Goal: Download file/media

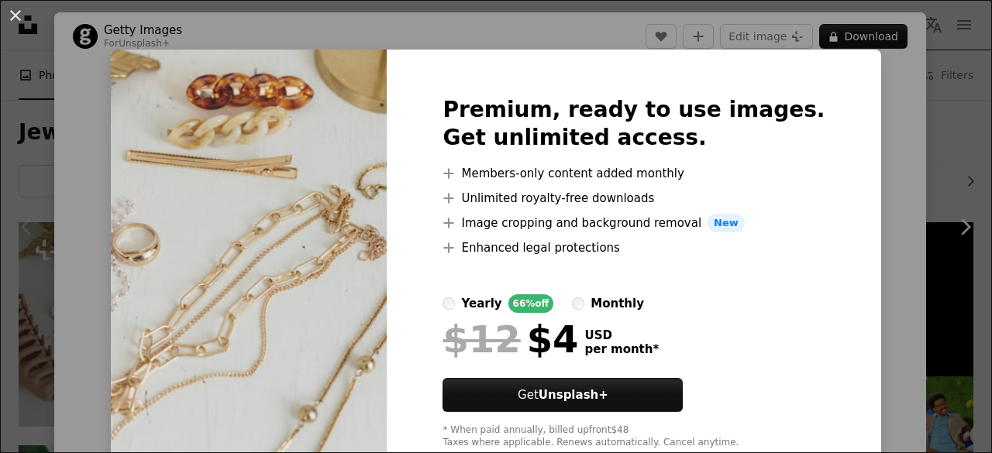
scroll to position [68, 0]
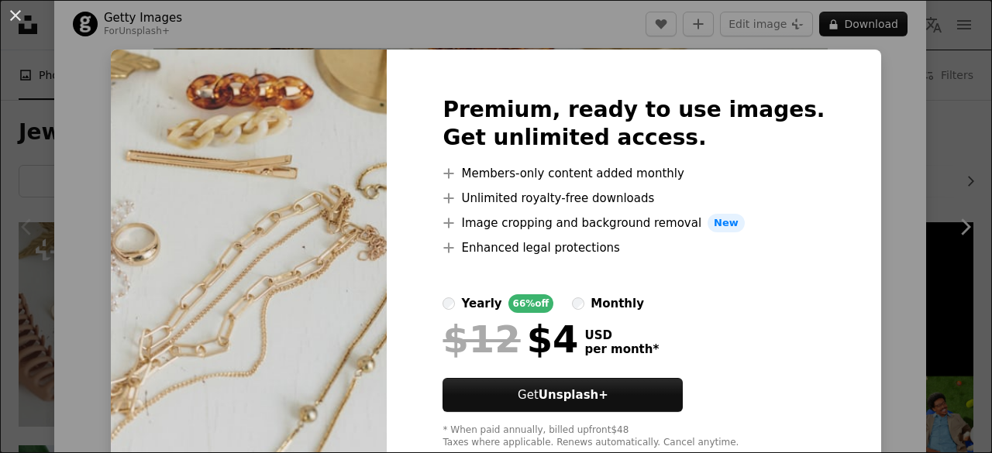
click at [912, 237] on div "An X shape Premium, ready to use images. Get unlimited access. A plus sign Memb…" at bounding box center [496, 226] width 992 height 453
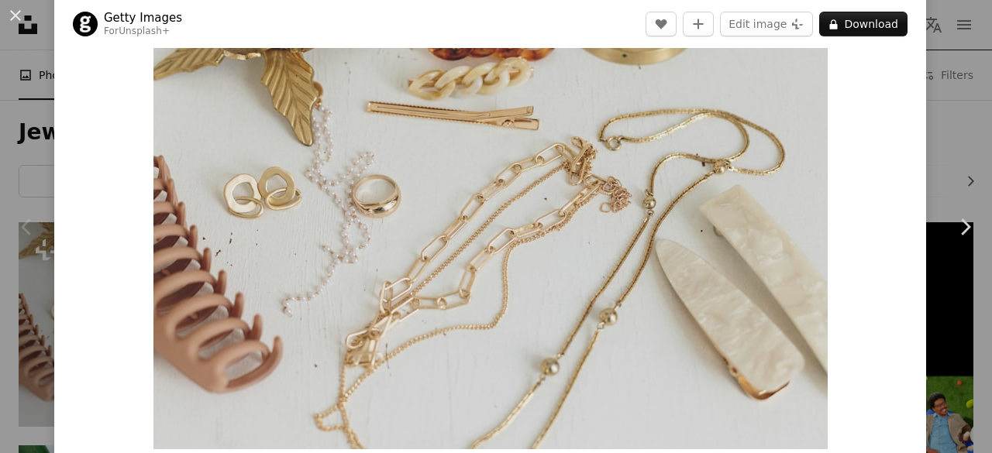
click at [622, 163] on img "Zoom in on this image" at bounding box center [490, 225] width 674 height 450
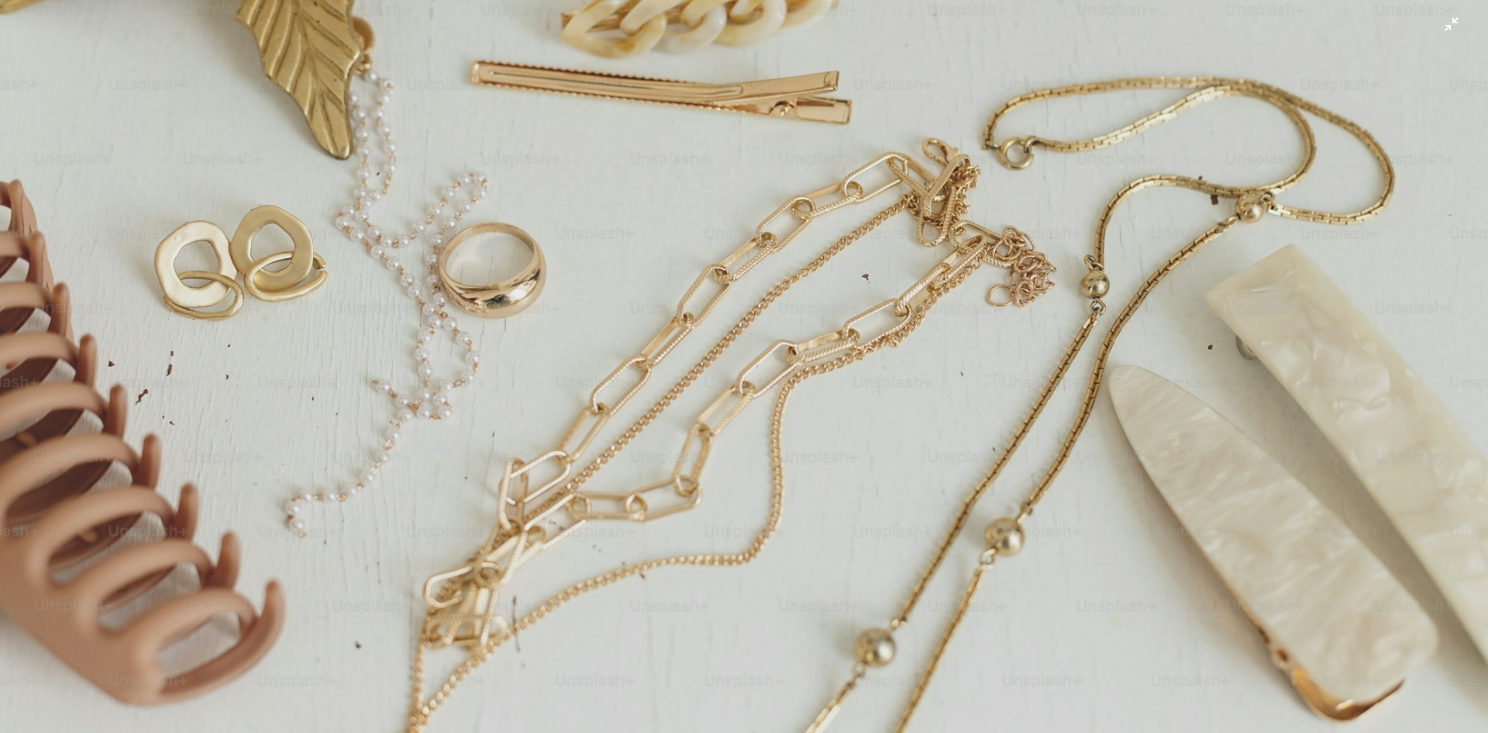
scroll to position [243, 0]
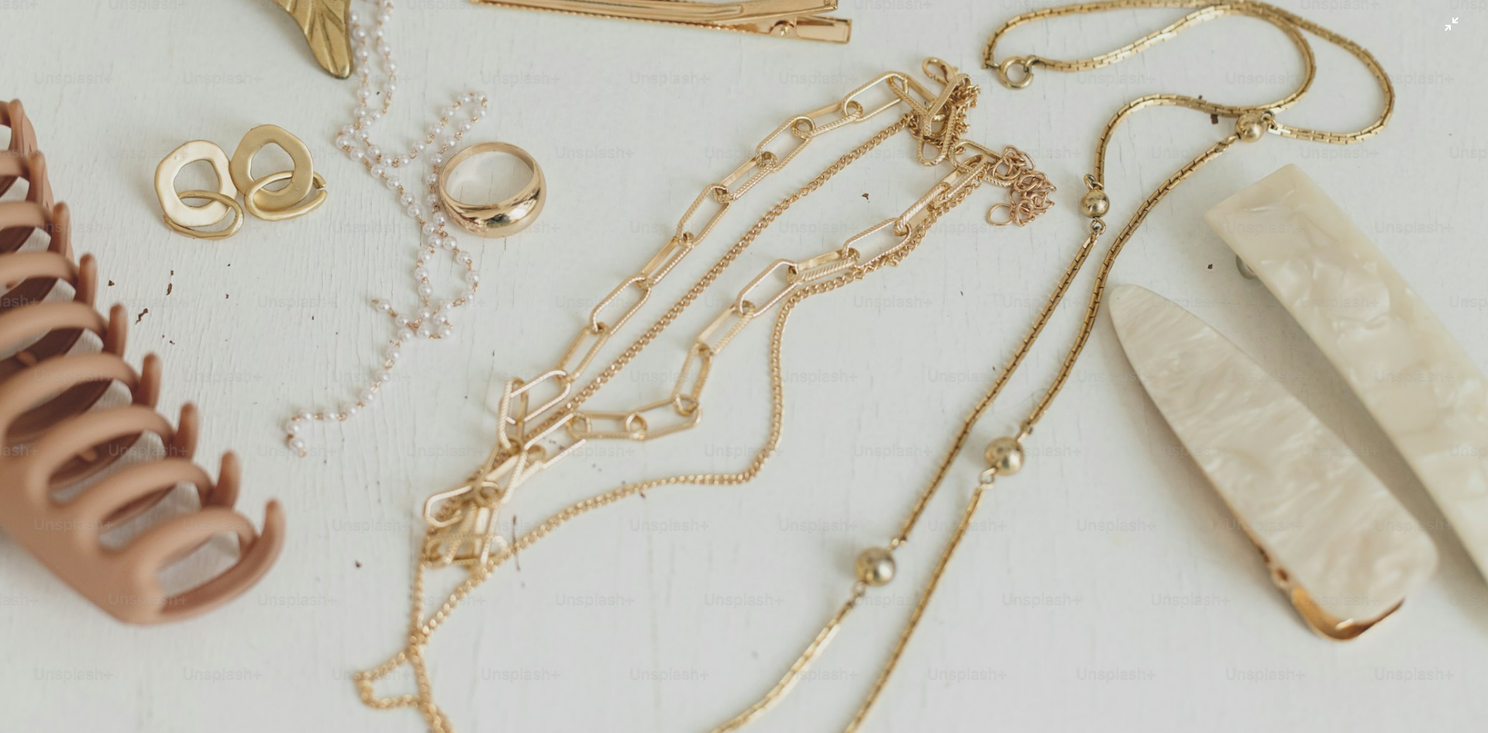
click at [991, 453] on img "Zoom out on this image" at bounding box center [744, 252] width 1490 height 993
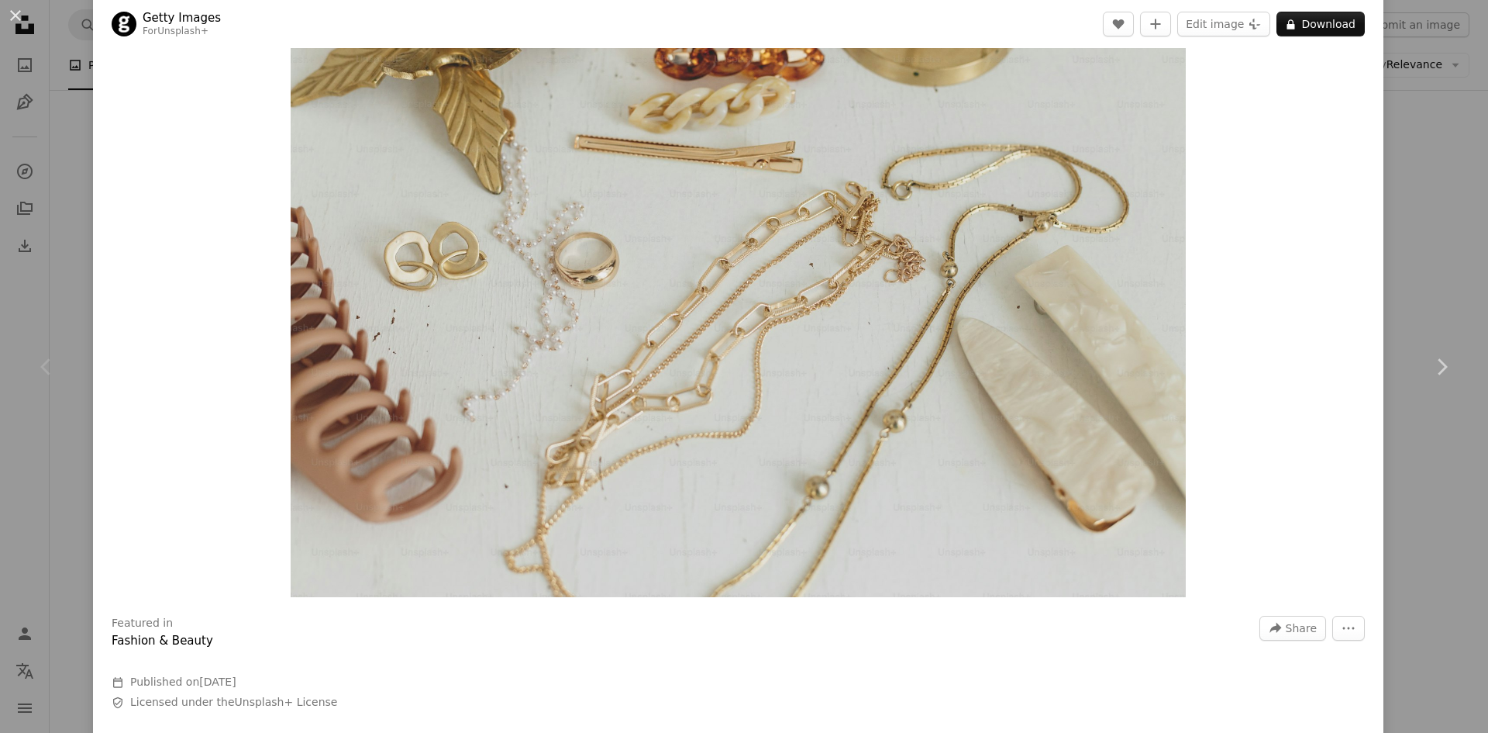
click at [991, 408] on div "Zoom in" at bounding box center [738, 298] width 1291 height 612
click at [991, 379] on img "Zoom in on this image" at bounding box center [738, 298] width 895 height 597
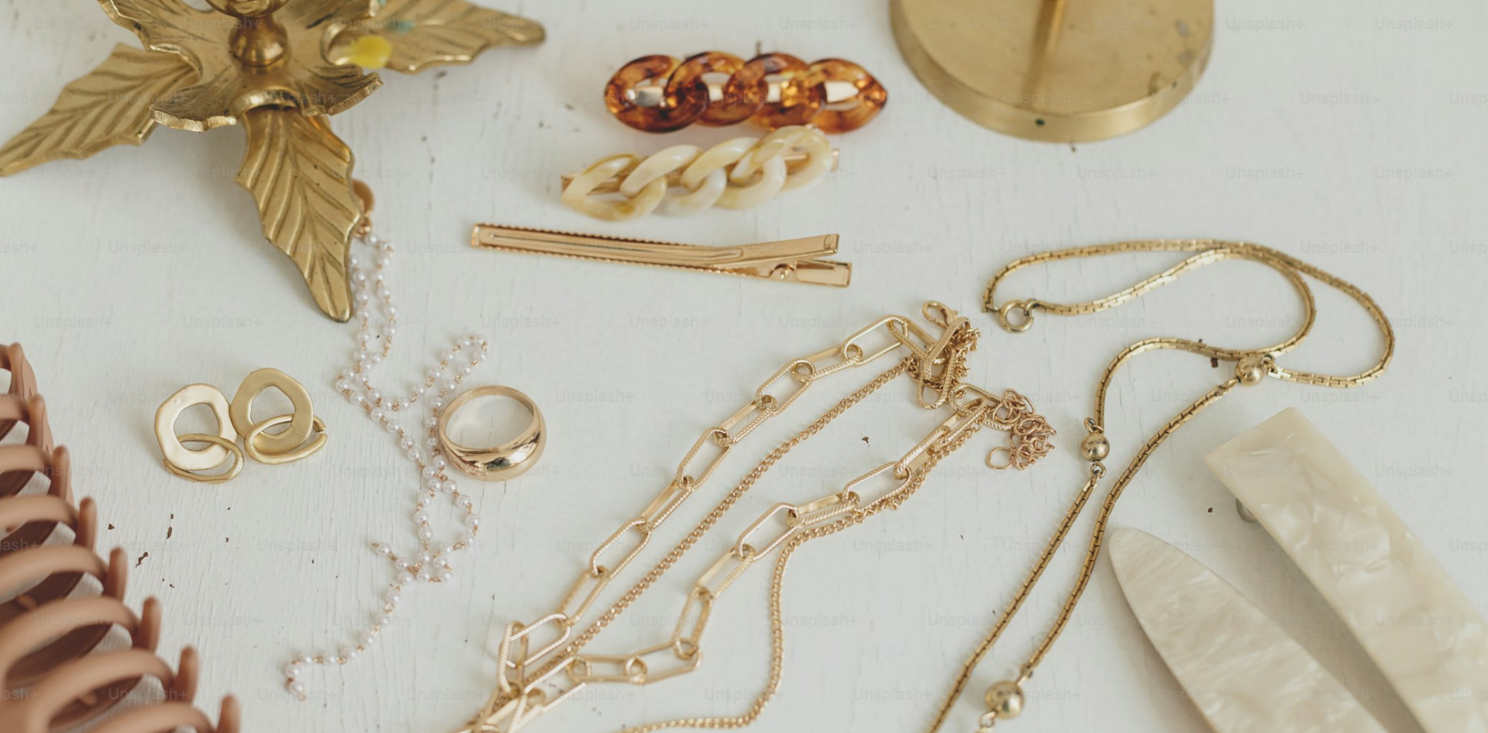
click at [991, 379] on img "Zoom out on this image" at bounding box center [744, 495] width 1490 height 993
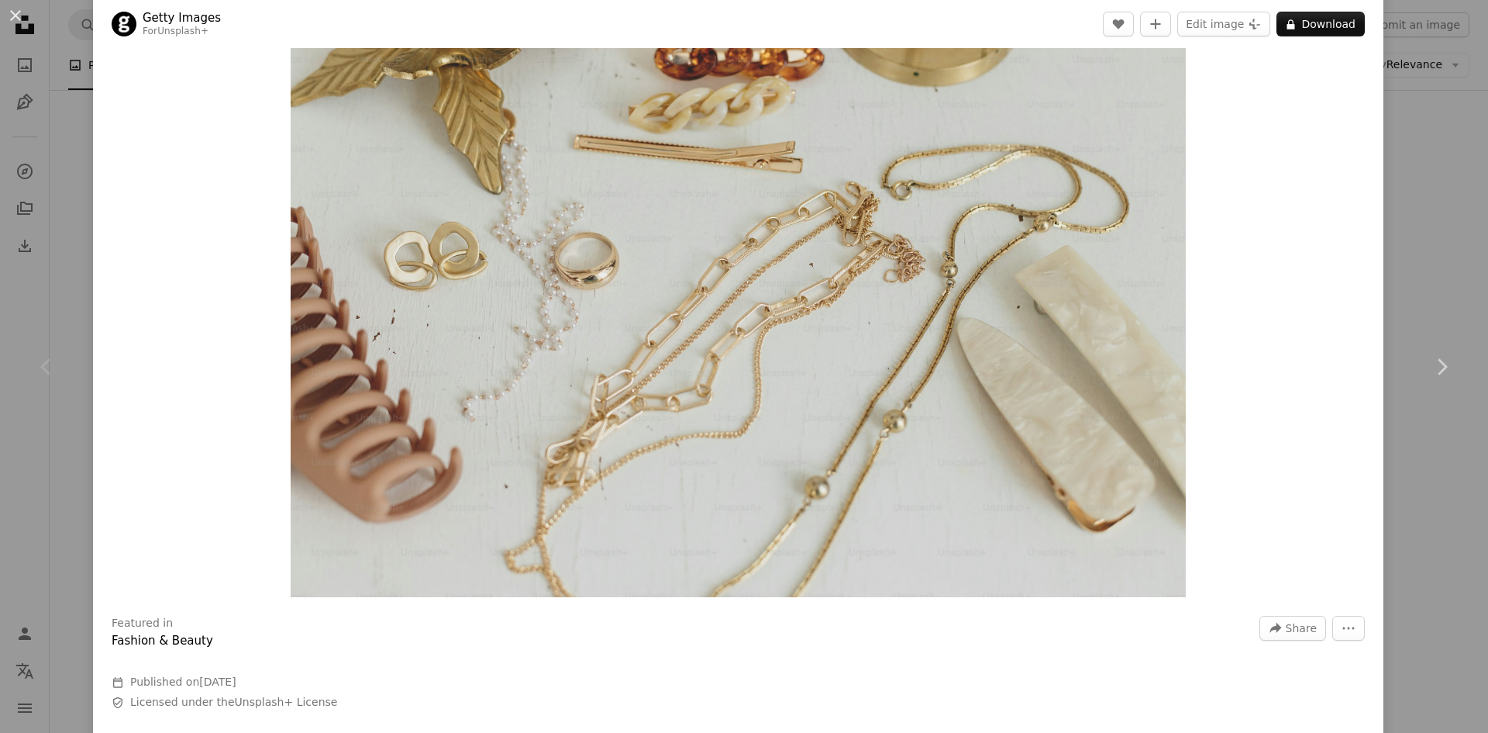
click at [991, 379] on img "Zoom in on this image" at bounding box center [738, 298] width 895 height 597
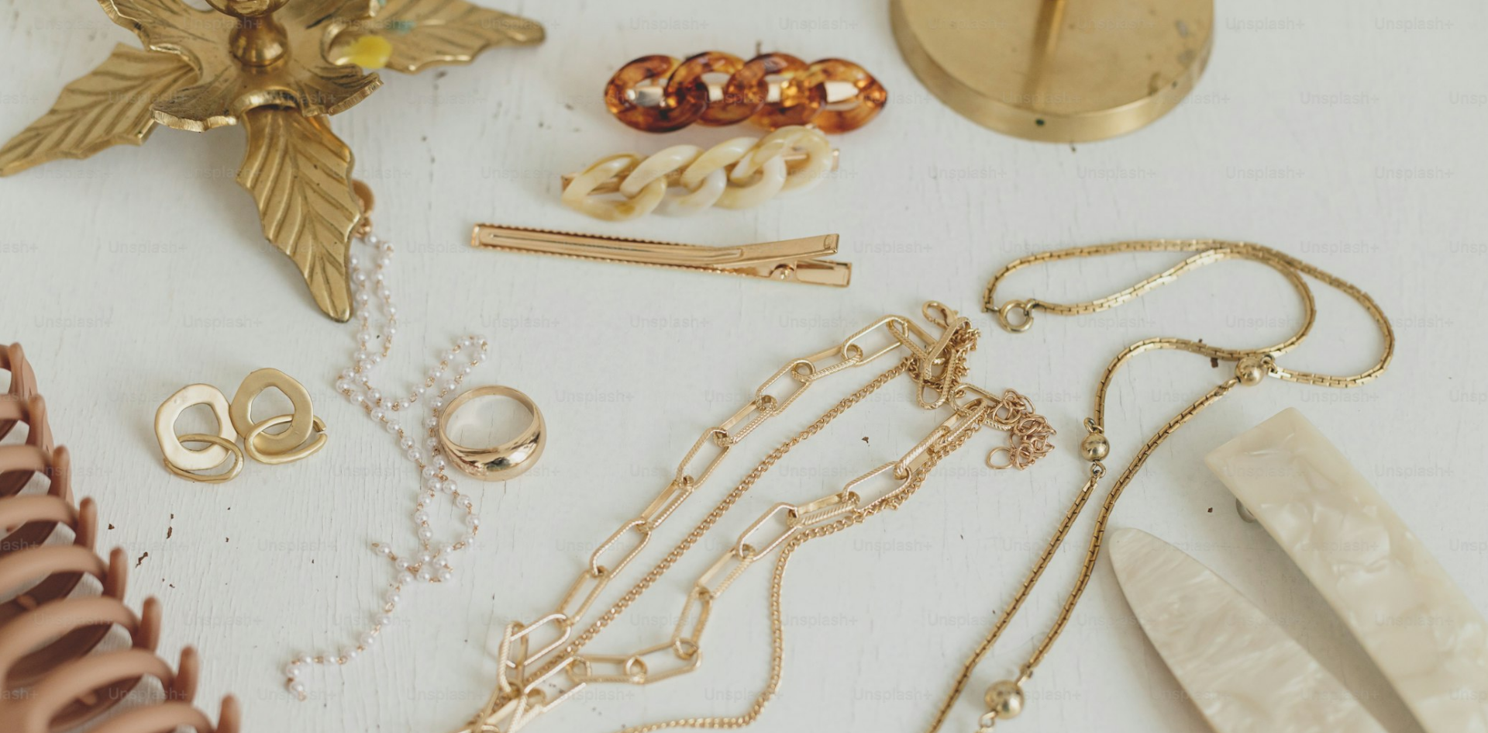
scroll to position [122, 0]
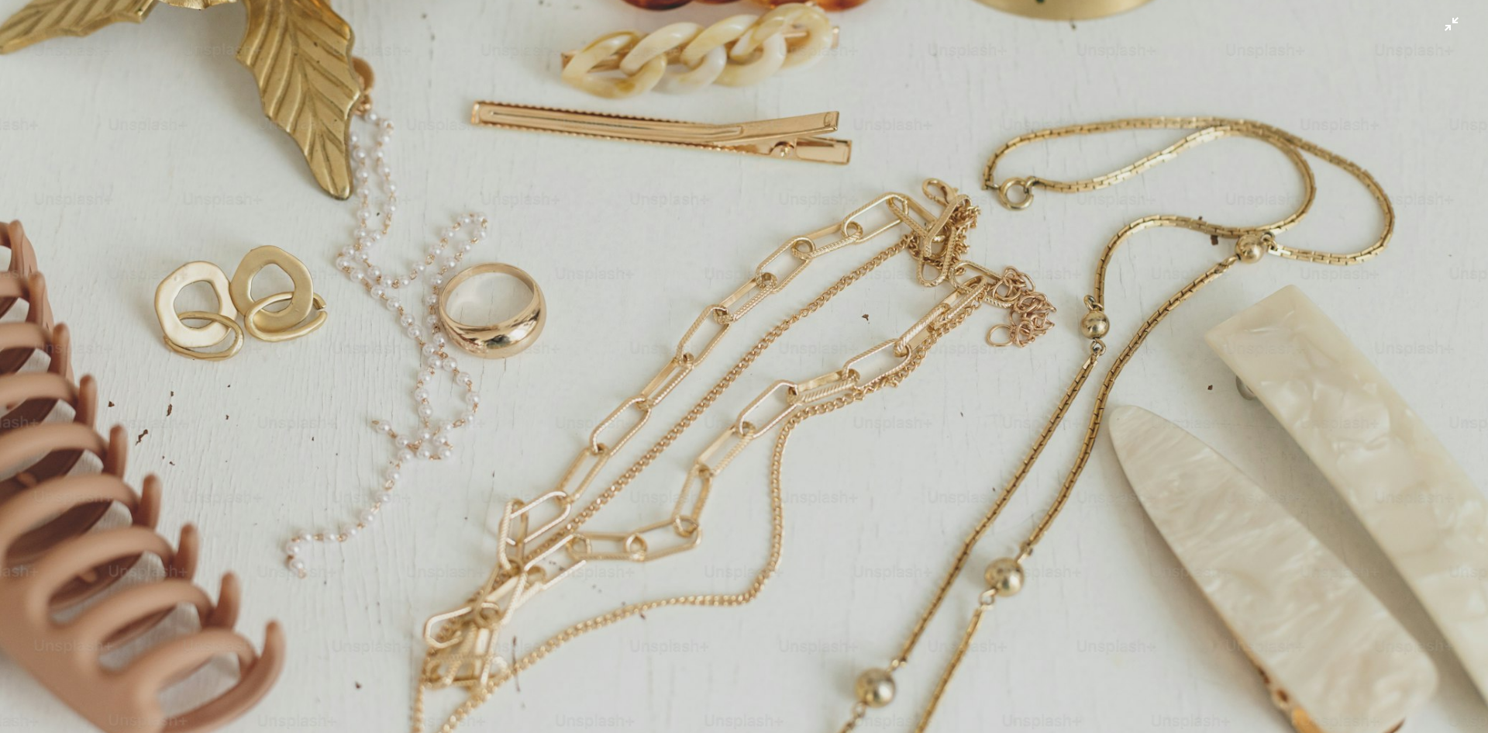
click at [991, 379] on img "Zoom out on this image" at bounding box center [744, 373] width 1490 height 993
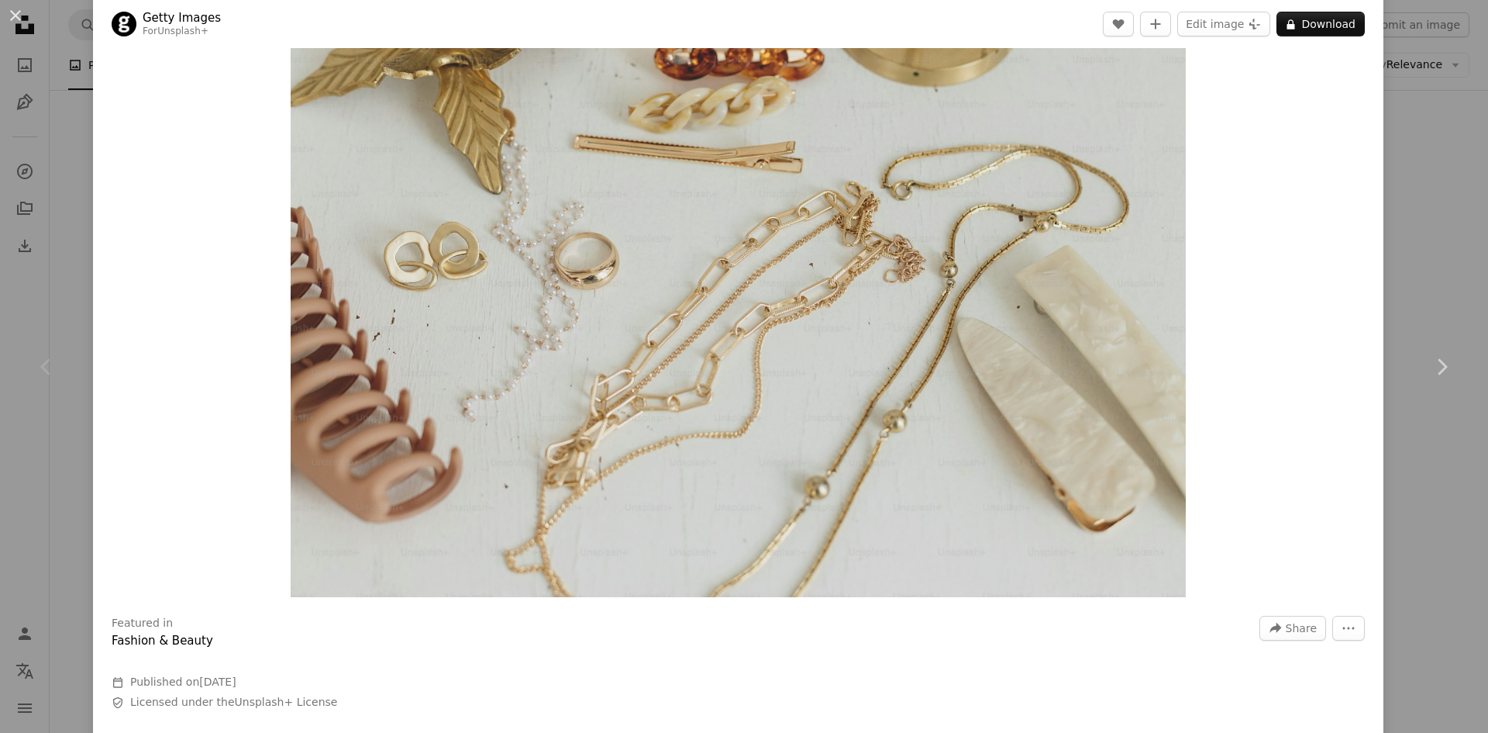
click at [991, 379] on img "Zoom in on this image" at bounding box center [738, 298] width 895 height 597
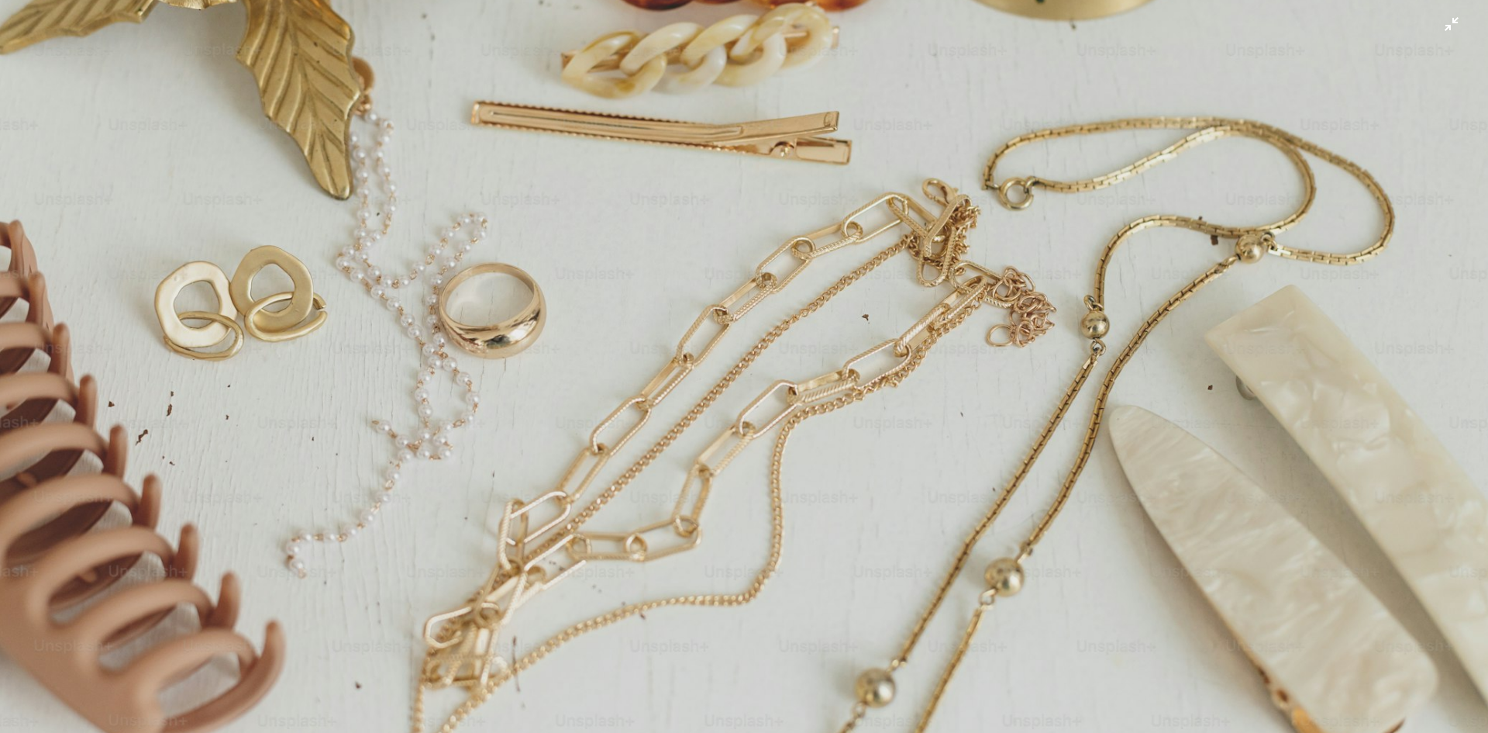
click at [991, 254] on img "Zoom out on this image" at bounding box center [744, 373] width 1490 height 993
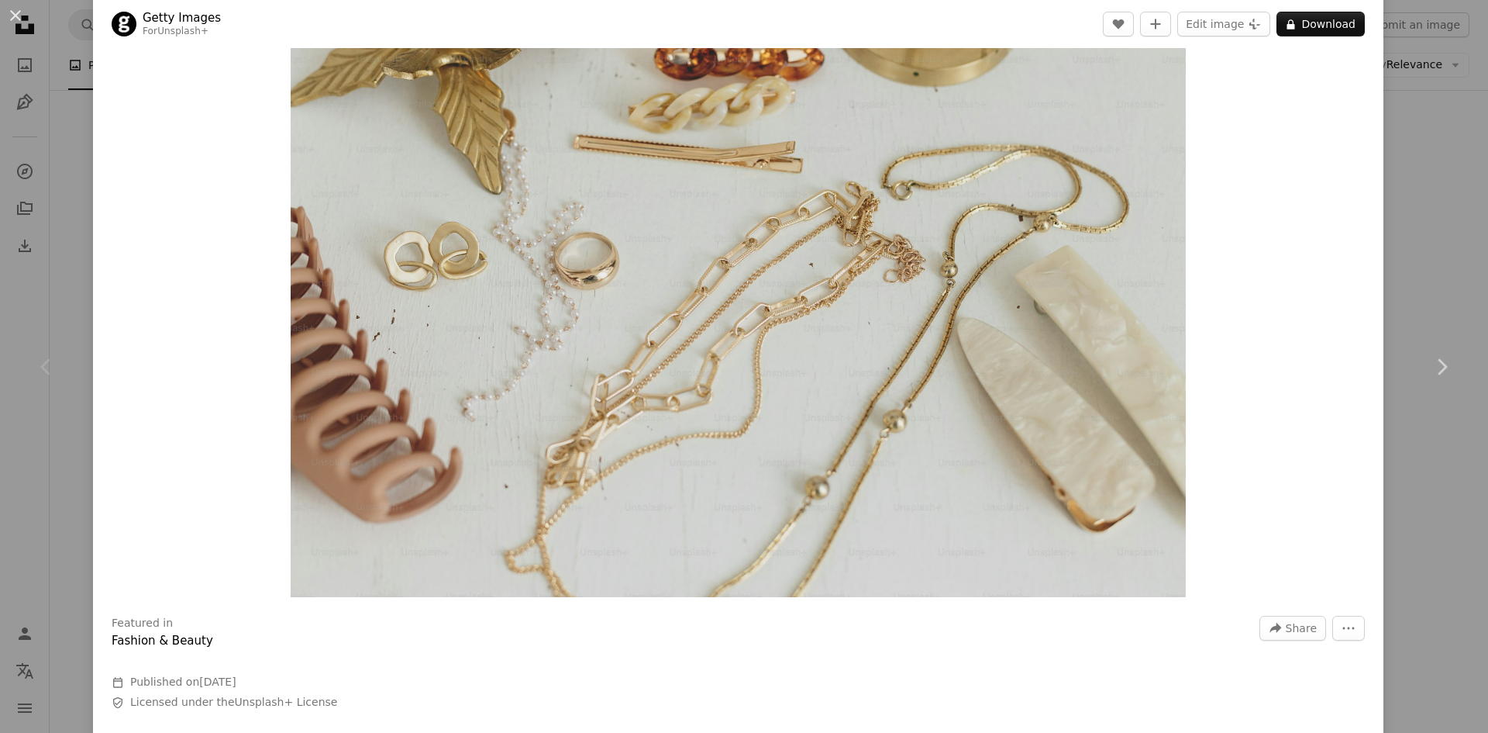
click at [991, 254] on div "Zoom in" at bounding box center [738, 298] width 1291 height 612
click at [991, 111] on div "An X shape Chevron left Chevron right Getty Images For Unsplash+ A heart A plus…" at bounding box center [744, 366] width 1488 height 733
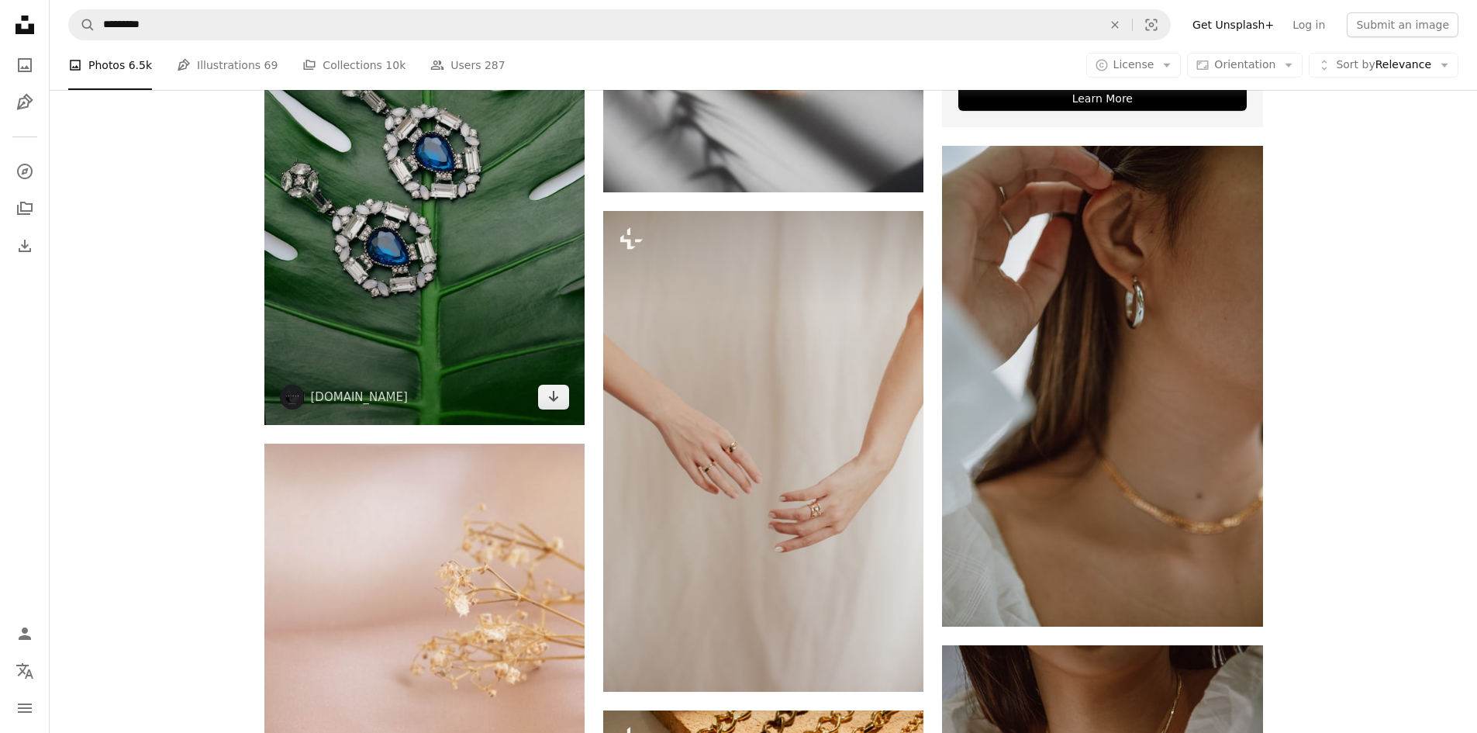
scroll to position [700, 0]
click at [552, 390] on icon "Arrow pointing down" at bounding box center [553, 395] width 12 height 19
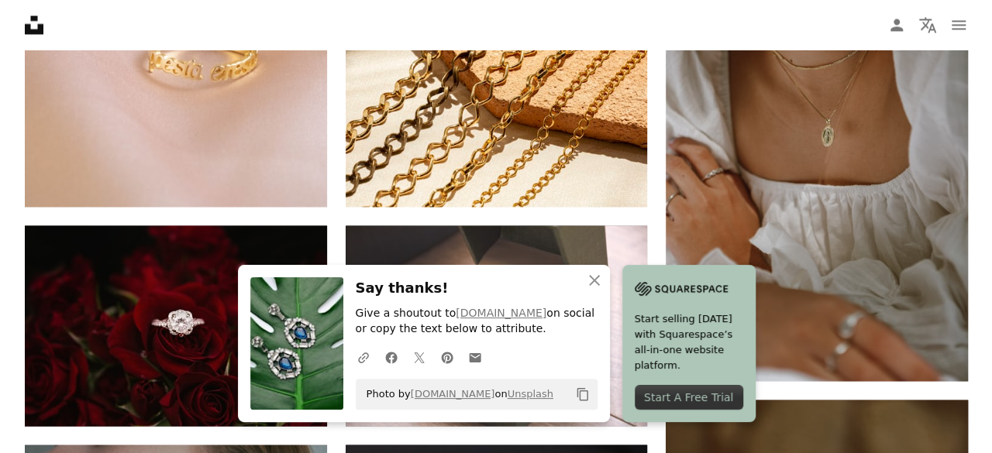
scroll to position [1369, 0]
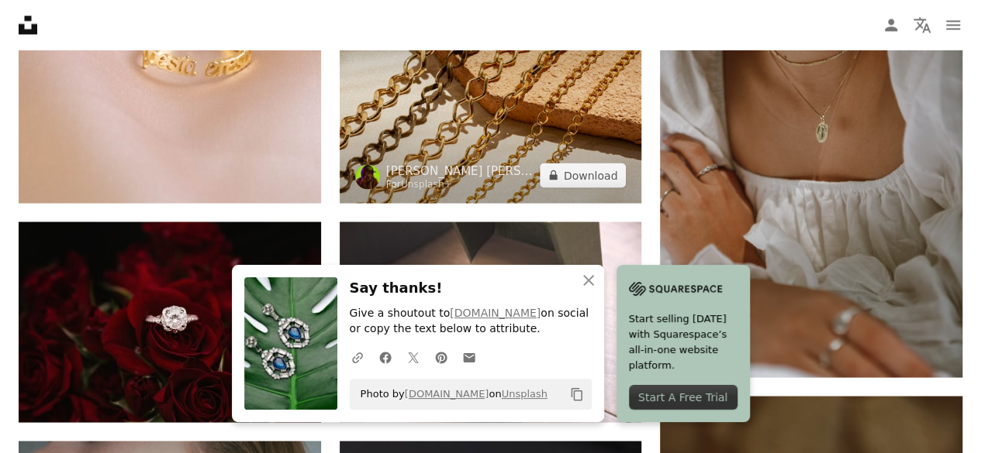
click at [552, 129] on img at bounding box center [491, 103] width 302 height 202
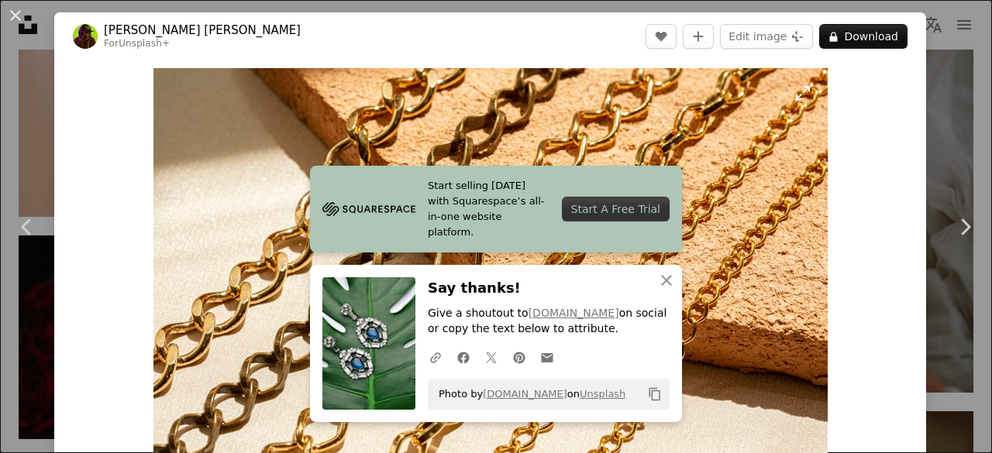
click at [552, 129] on img "Zoom in on this image" at bounding box center [490, 293] width 674 height 450
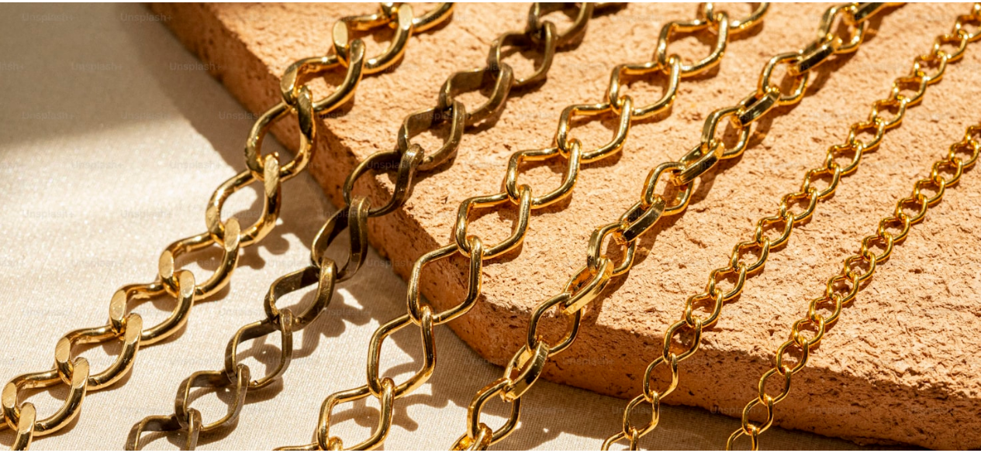
scroll to position [96, 0]
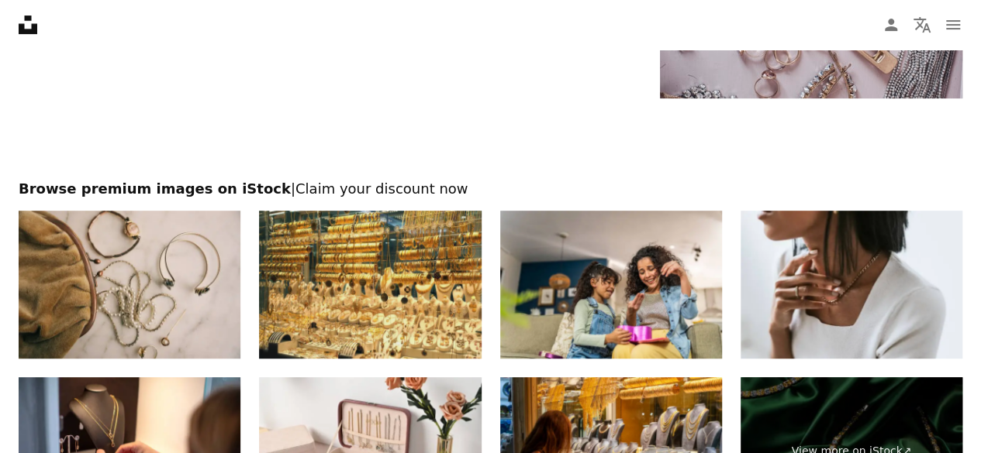
scroll to position [3329, 0]
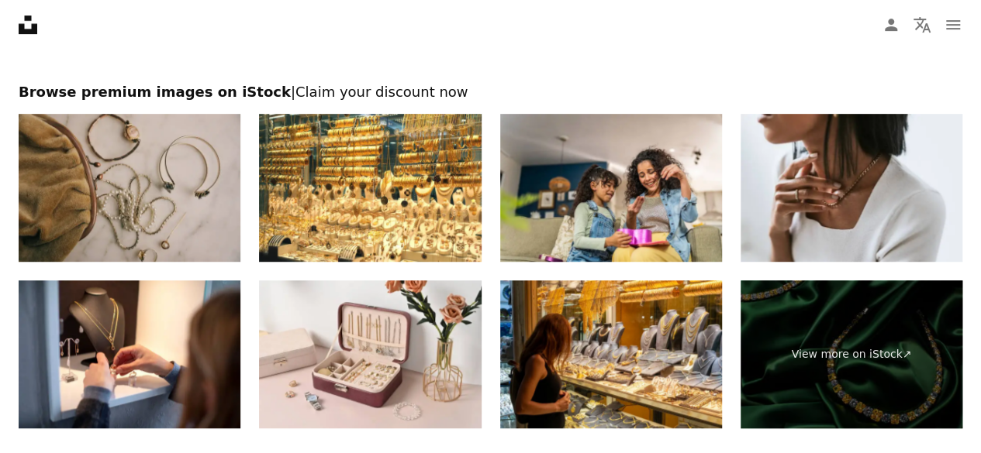
click at [150, 182] on img at bounding box center [130, 188] width 222 height 148
